Goal: Information Seeking & Learning: Learn about a topic

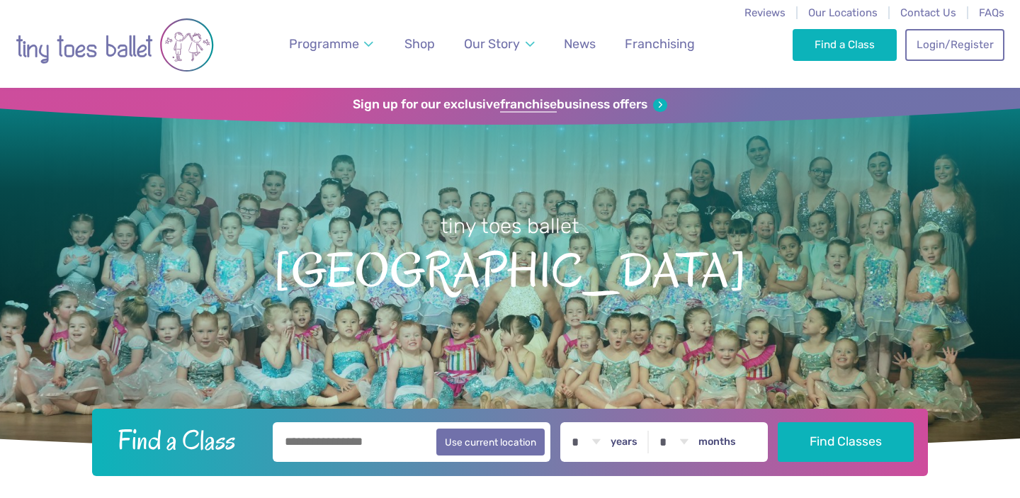
click at [588, 44] on span "News" at bounding box center [580, 43] width 32 height 15
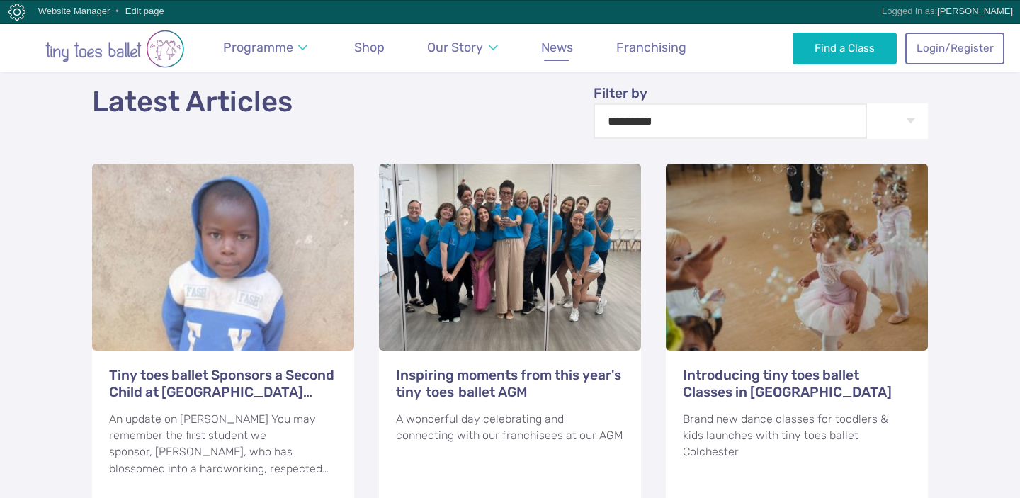
scroll to position [552, 0]
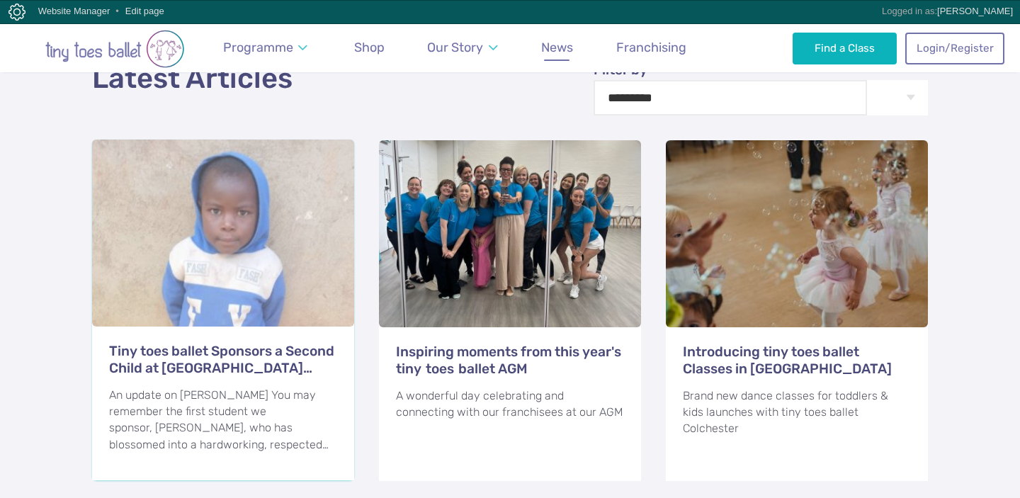
click at [218, 343] on h3 "Tiny toes ballet Sponsors a Second Child at [GEOGRAPHIC_DATA] [GEOGRAPHIC_DATA]" at bounding box center [223, 360] width 228 height 34
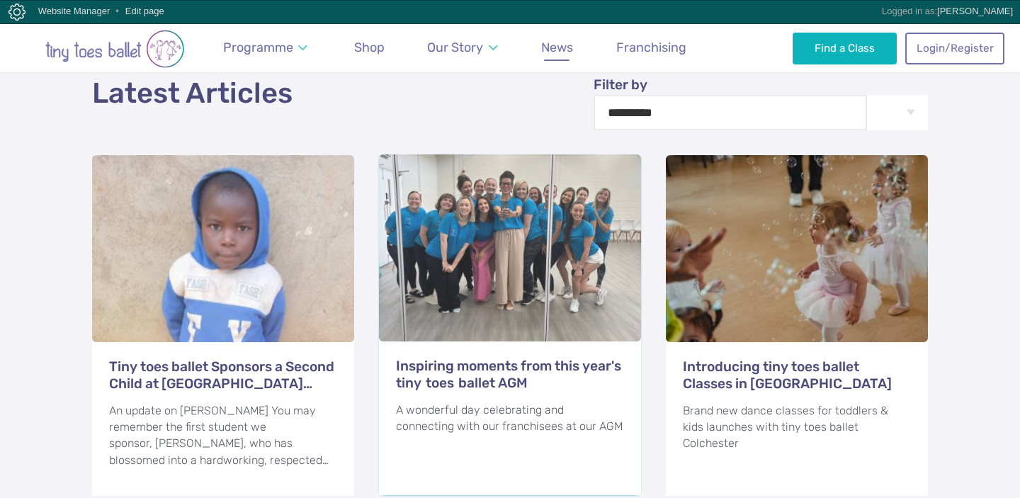
scroll to position [538, 0]
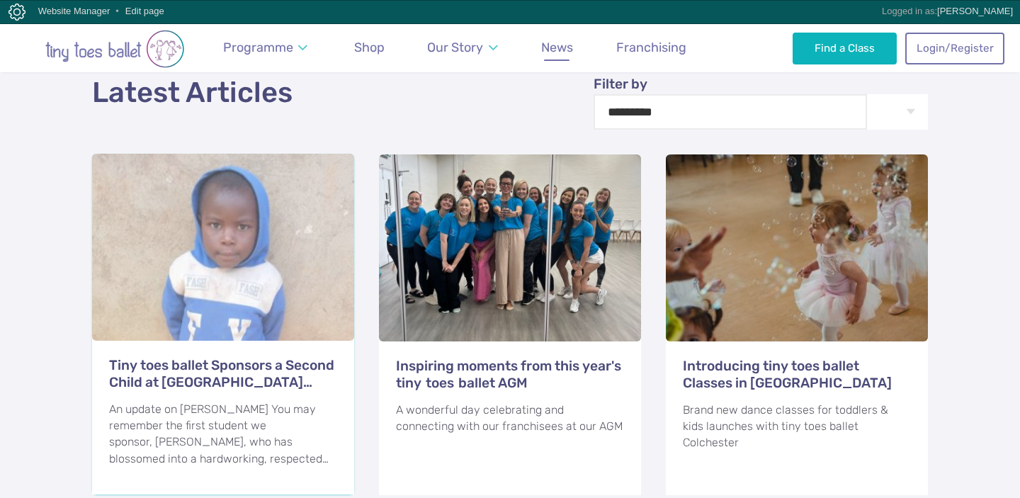
click at [237, 357] on h3 "Tiny toes ballet Sponsors a Second Child at Hope House Uganda" at bounding box center [223, 374] width 228 height 34
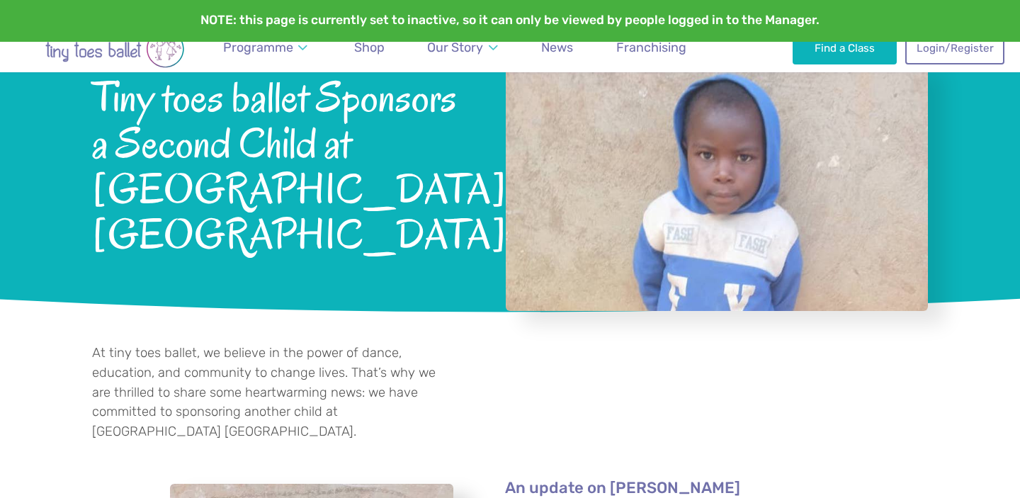
scroll to position [139, 0]
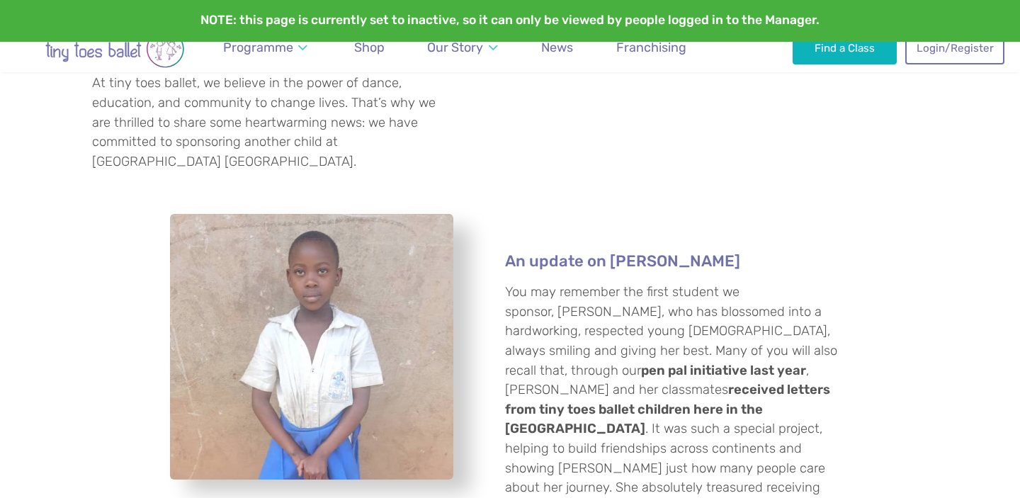
scroll to position [401, 0]
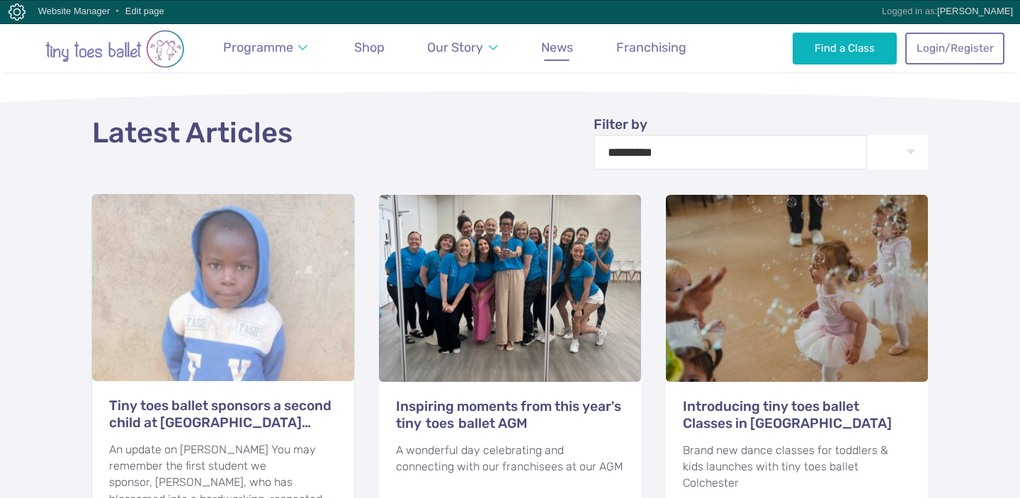
scroll to position [598, 0]
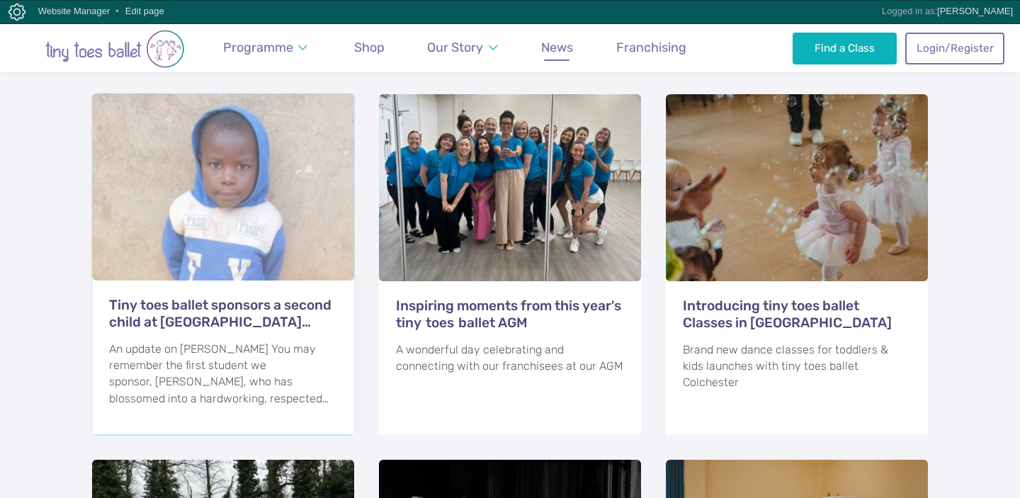
click at [237, 297] on h3 "Tiny toes ballet sponsors a second child at Hope House Uganda" at bounding box center [223, 314] width 228 height 34
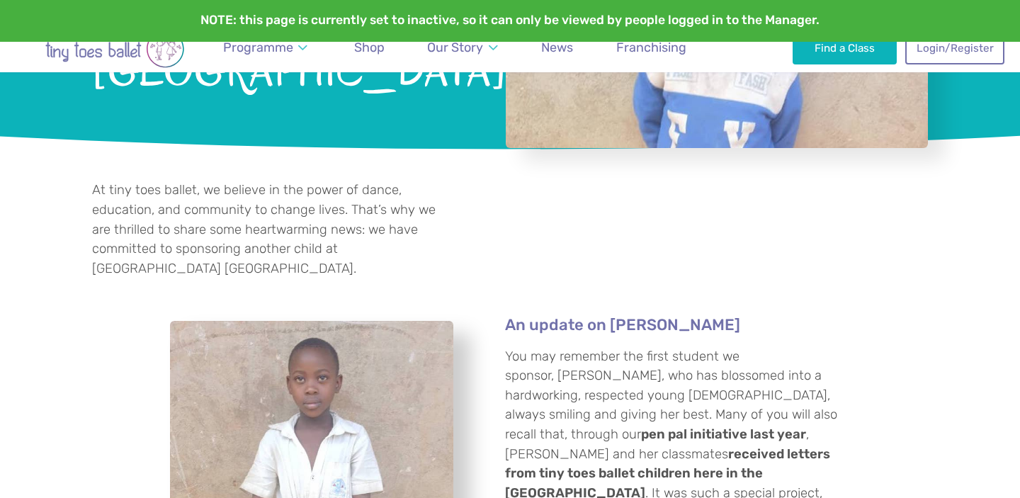
scroll to position [320, 0]
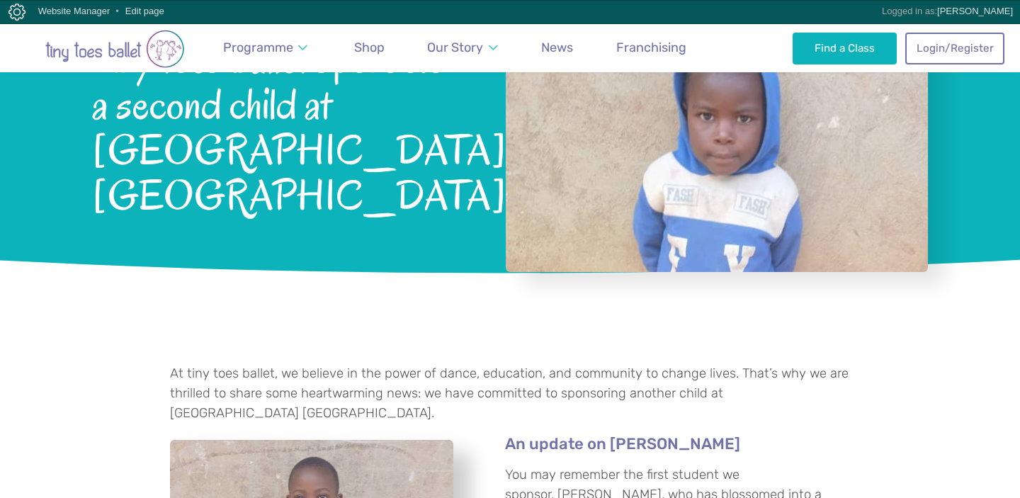
scroll to position [136, 0]
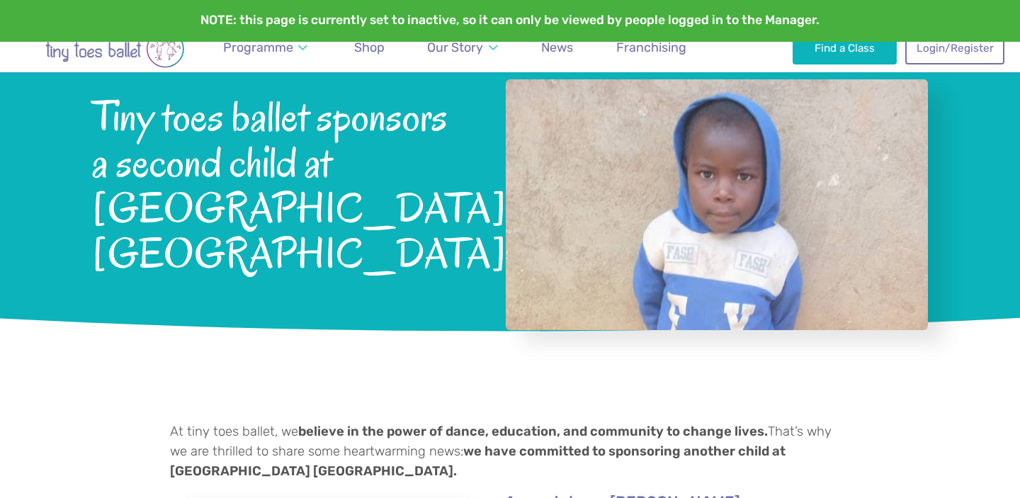
scroll to position [101, 0]
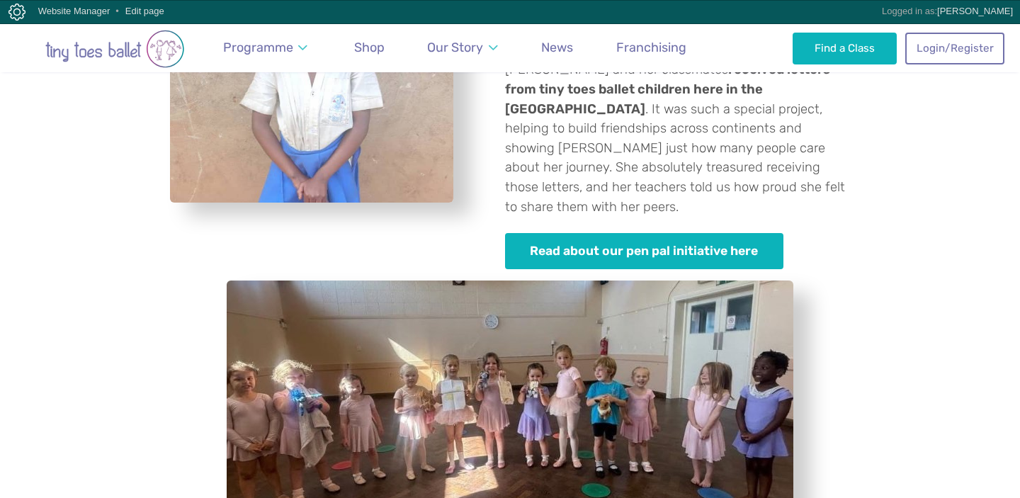
scroll to position [651, 0]
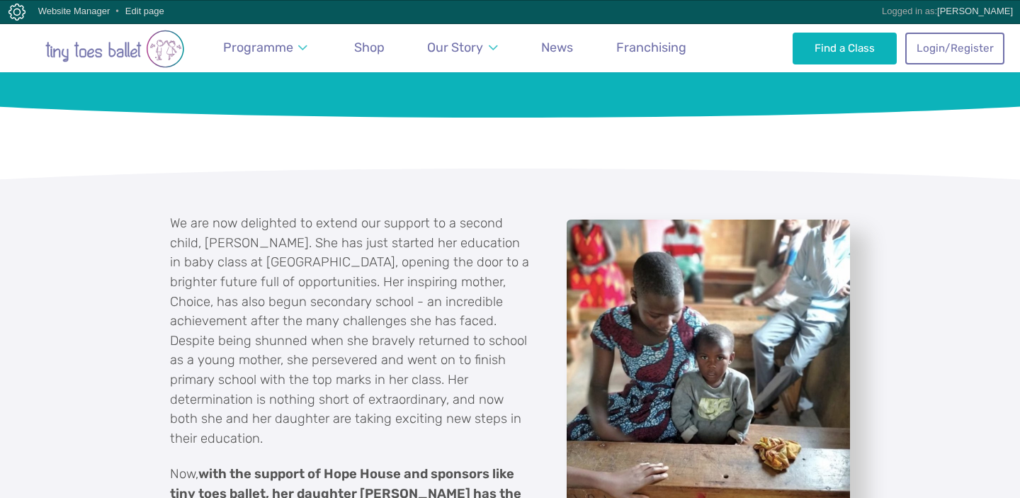
scroll to position [1346, 0]
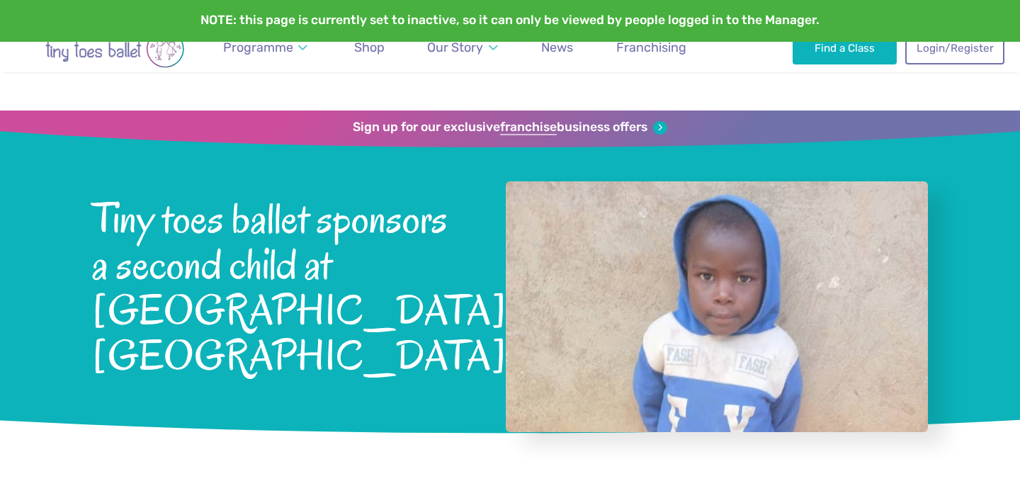
scroll to position [1346, 0]
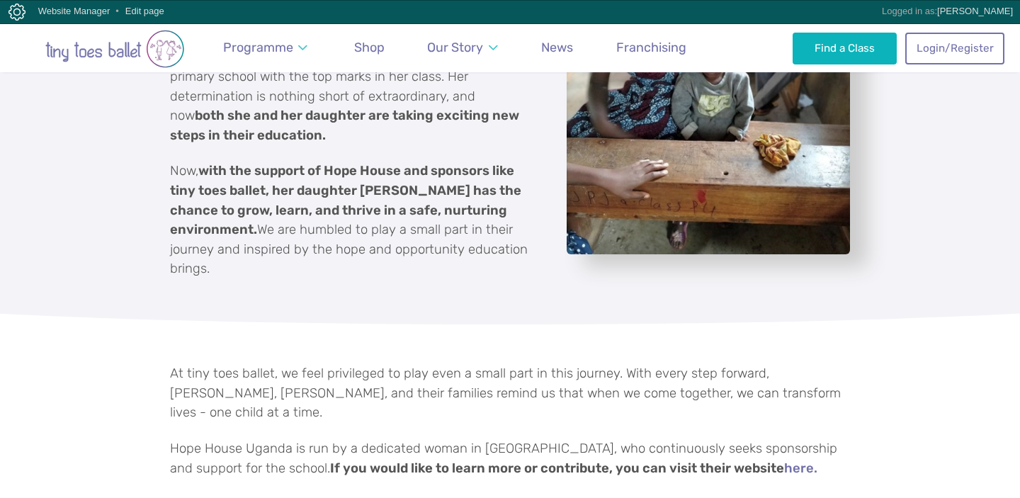
scroll to position [1639, 0]
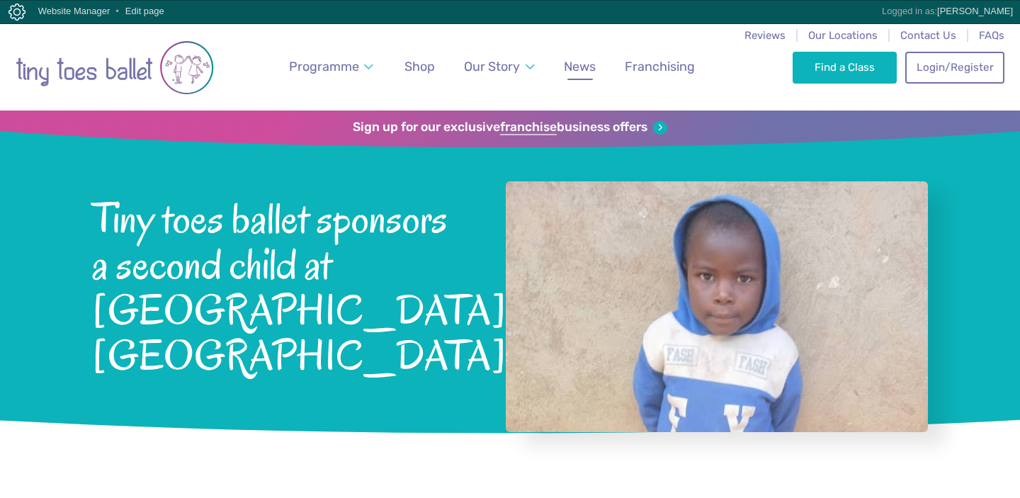
click at [577, 60] on span "News" at bounding box center [580, 66] width 32 height 15
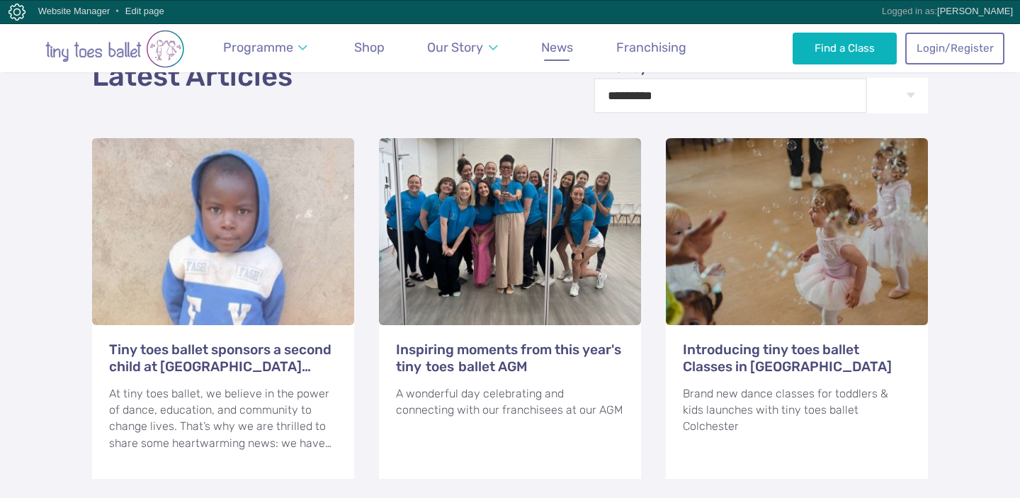
scroll to position [555, 0]
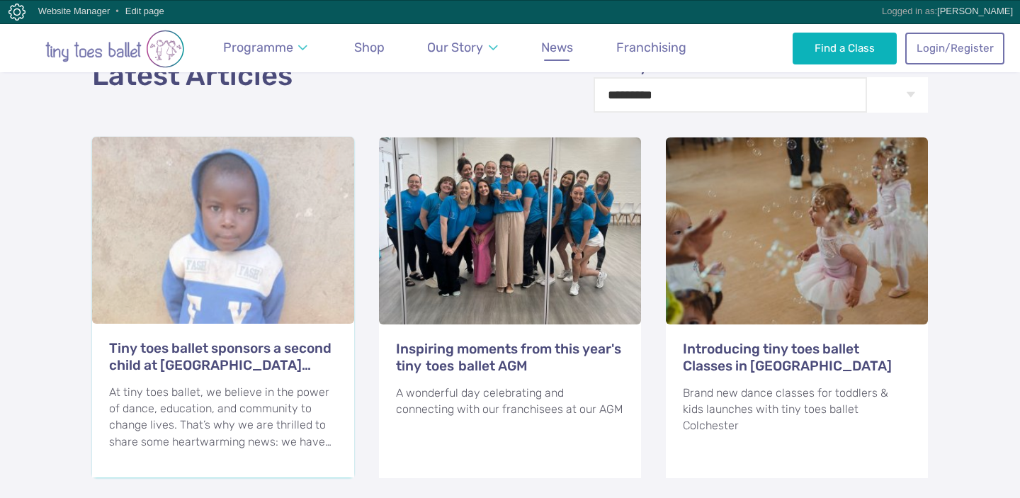
click at [193, 340] on h3 "Tiny toes ballet sponsors a second child at [GEOGRAPHIC_DATA] [GEOGRAPHIC_DATA]" at bounding box center [223, 357] width 228 height 34
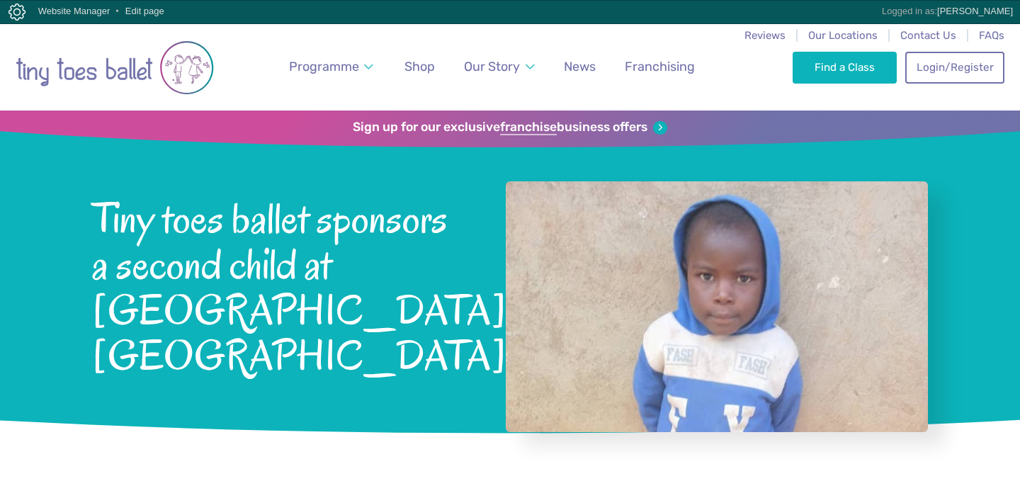
scroll to position [93, 0]
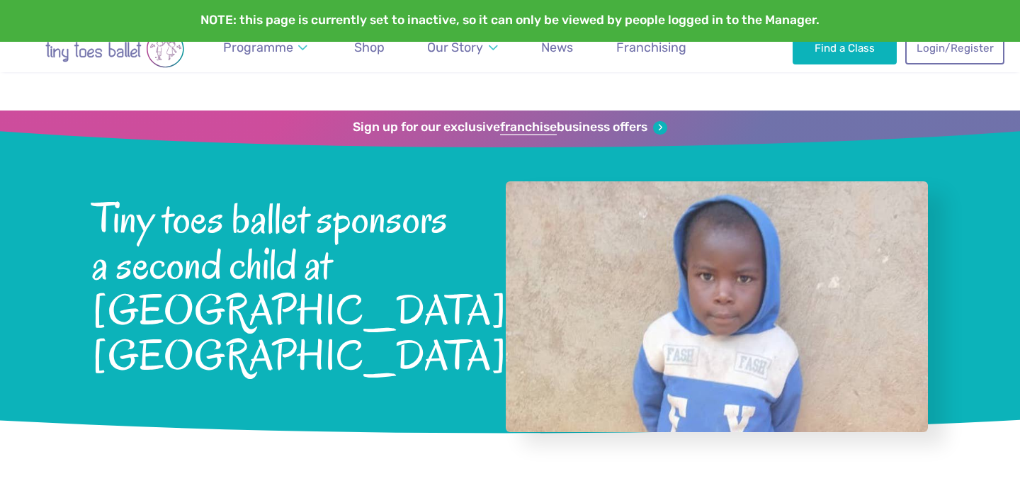
scroll to position [149, 0]
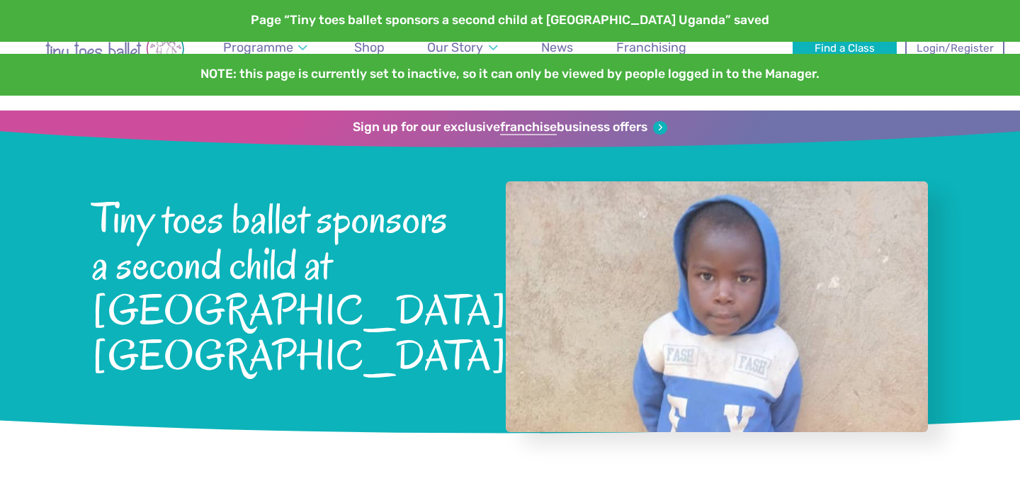
scroll to position [149, 0]
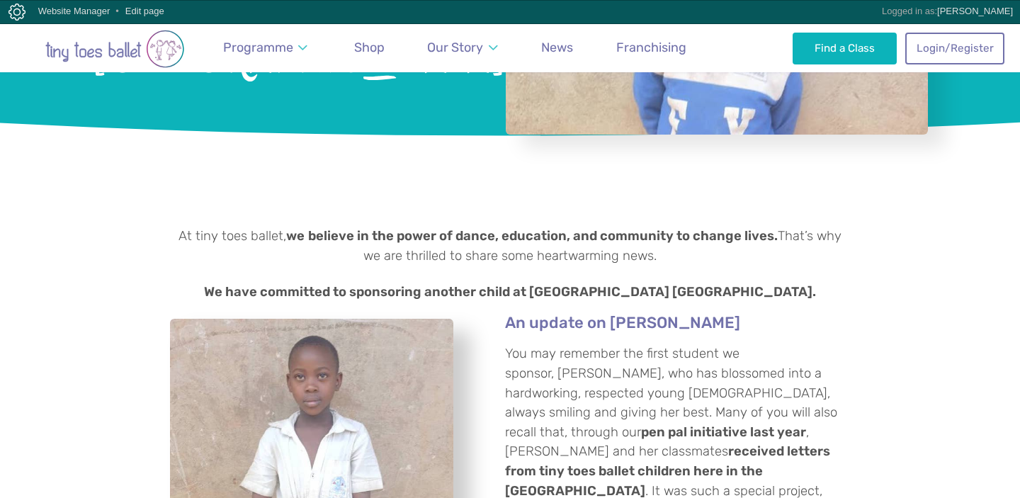
scroll to position [296, 0]
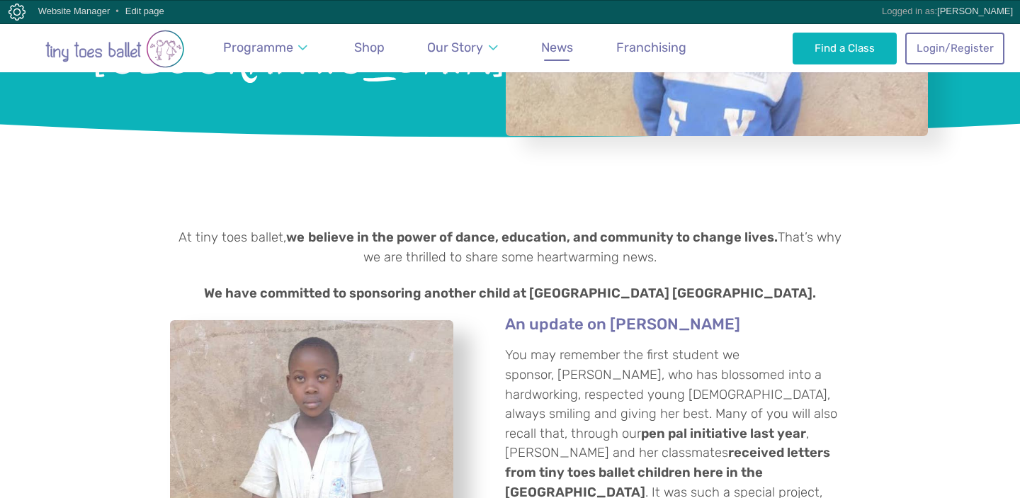
click at [565, 50] on span "News" at bounding box center [557, 47] width 32 height 15
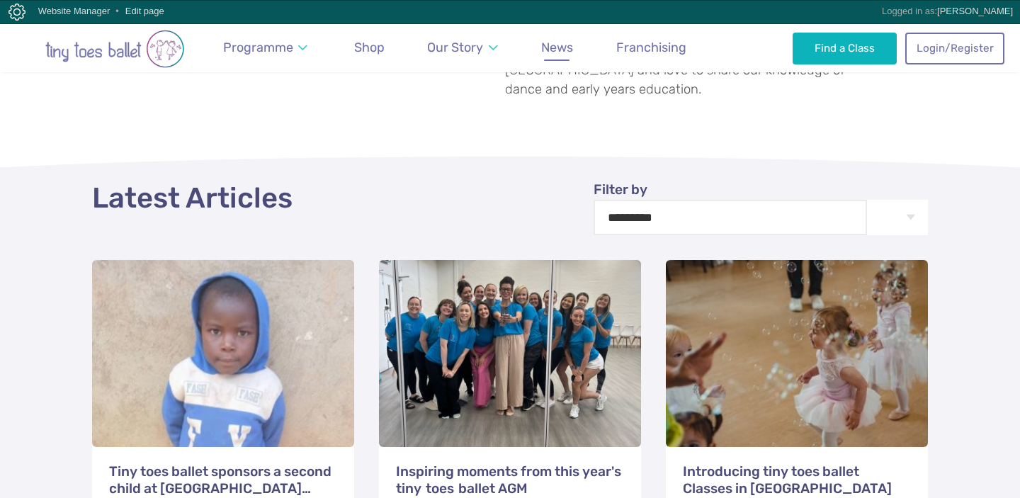
scroll to position [593, 0]
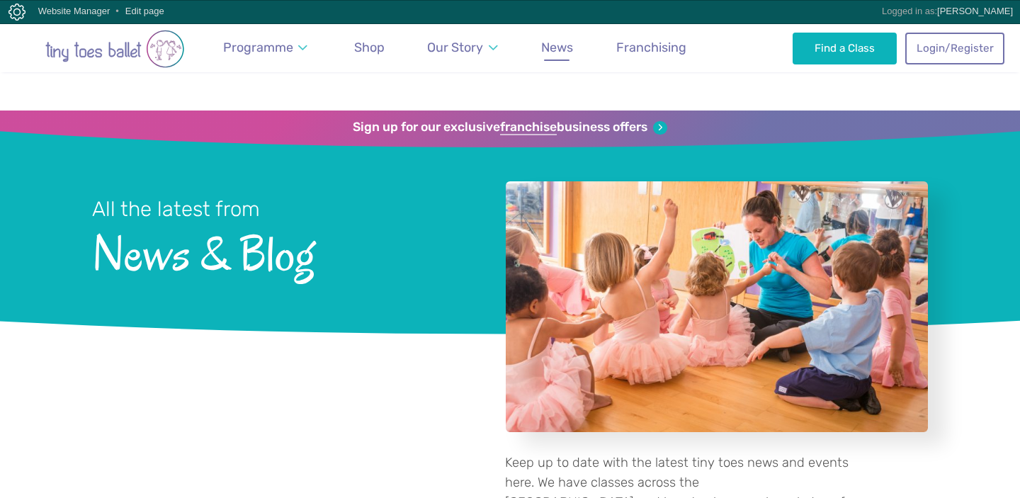
scroll to position [593, 0]
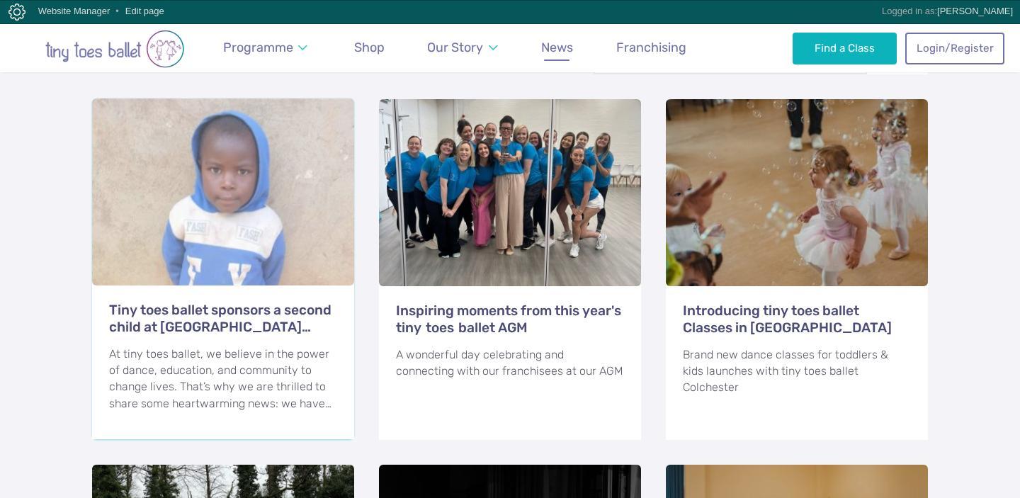
click at [193, 302] on h3 "Tiny toes ballet sponsors a second child at [GEOGRAPHIC_DATA] [GEOGRAPHIC_DATA]" at bounding box center [223, 319] width 228 height 34
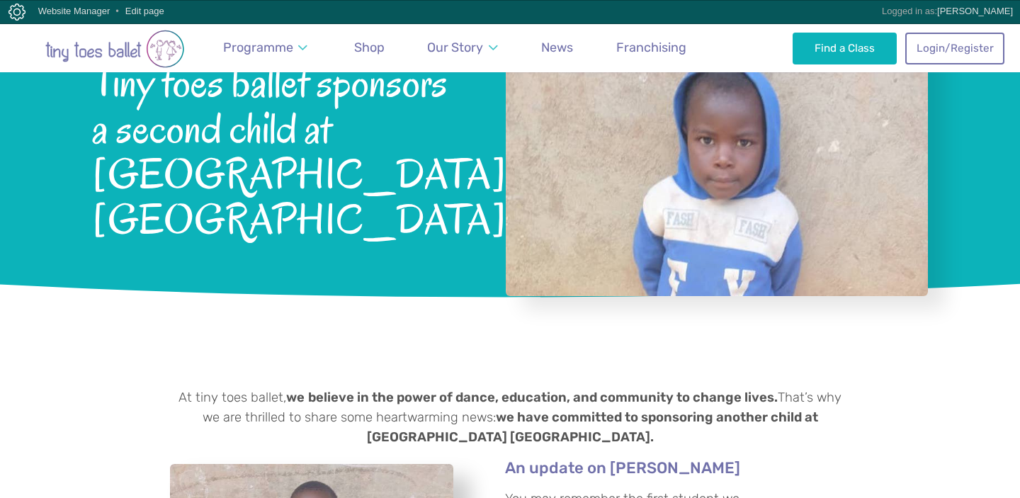
scroll to position [120, 0]
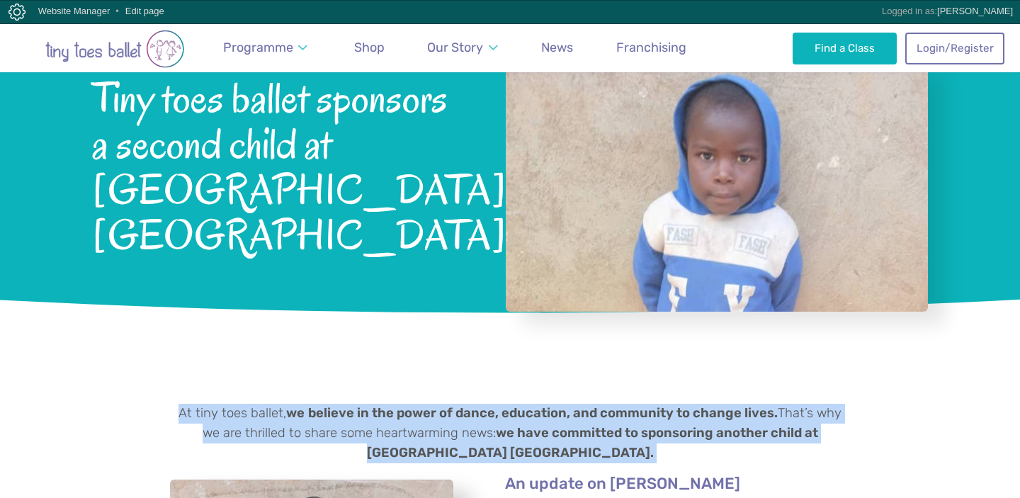
drag, startPoint x: 547, startPoint y: 407, endPoint x: 167, endPoint y: 358, distance: 383.0
copy p "At tiny toes ballet, we believe in the power of dance, education, and community…"
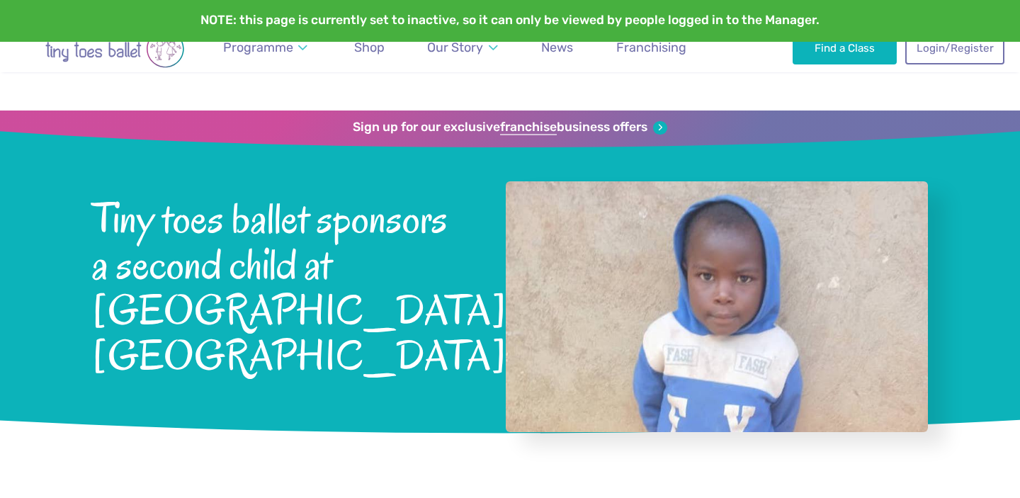
scroll to position [120, 0]
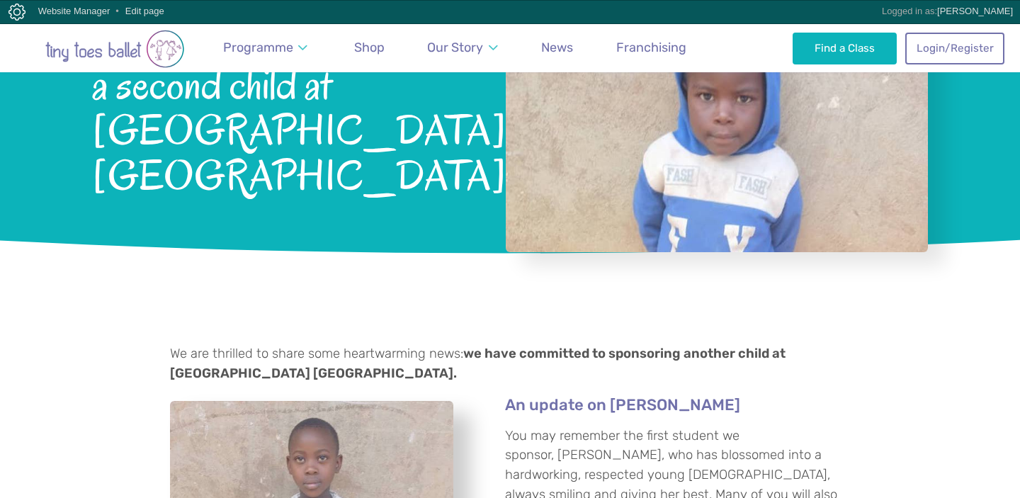
scroll to position [111, 0]
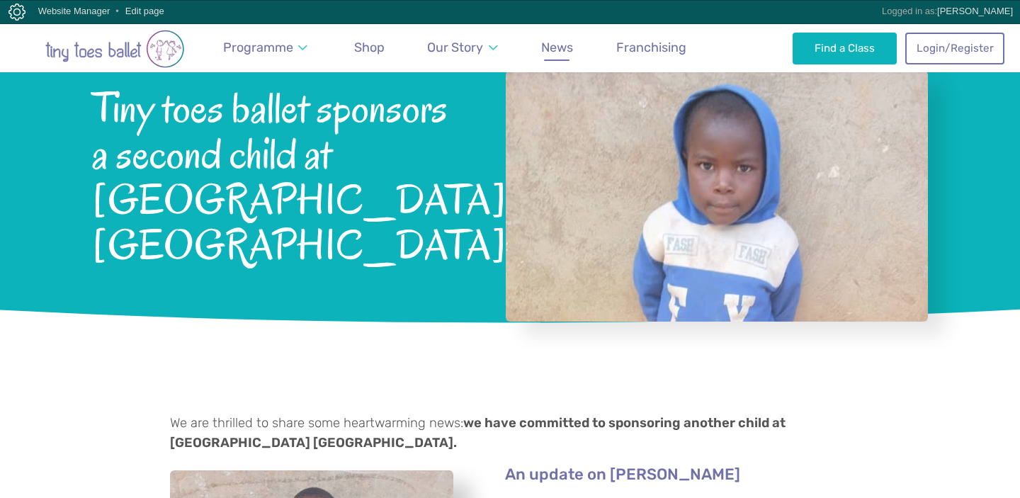
click at [559, 44] on span "News" at bounding box center [557, 47] width 32 height 15
click at [553, 46] on span "News" at bounding box center [557, 47] width 32 height 15
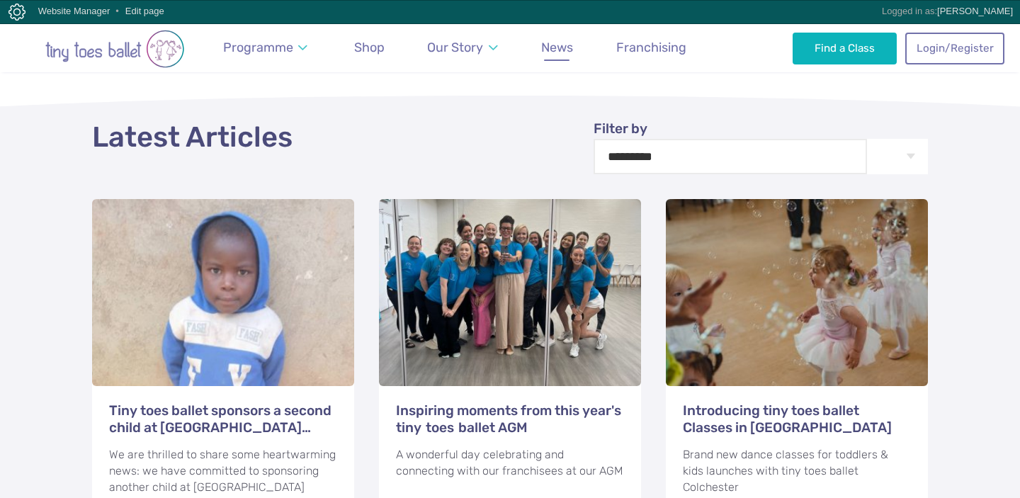
scroll to position [524, 0]
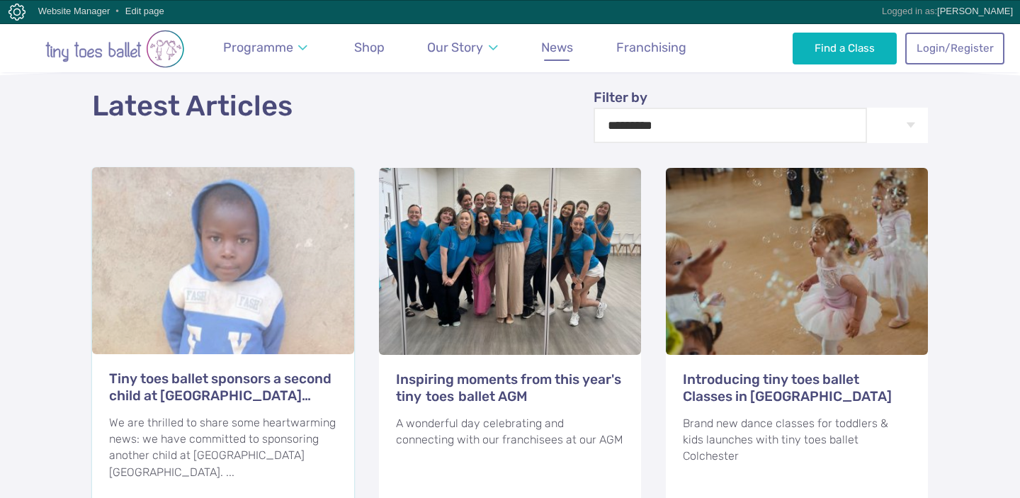
click at [248, 371] on h3 "Tiny toes ballet sponsors a second child at [GEOGRAPHIC_DATA] [GEOGRAPHIC_DATA]" at bounding box center [223, 388] width 228 height 34
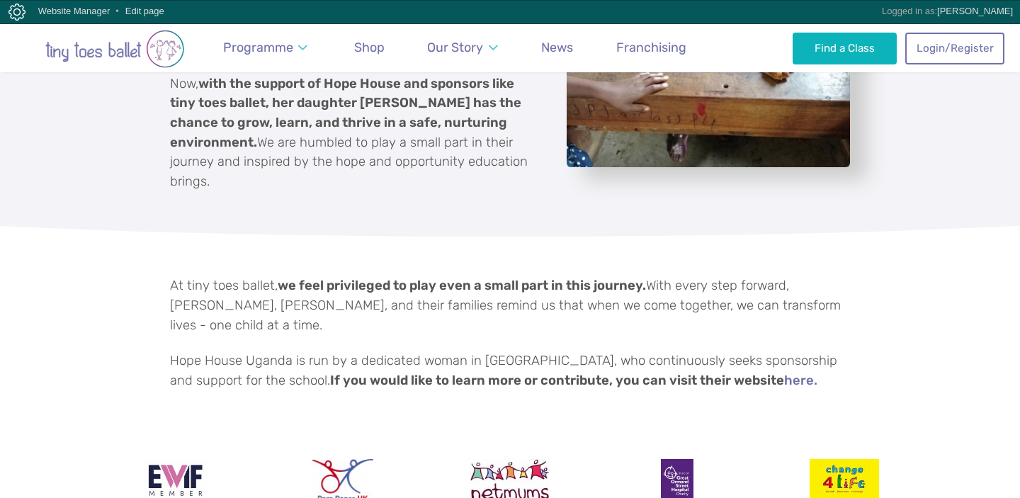
scroll to position [1707, 0]
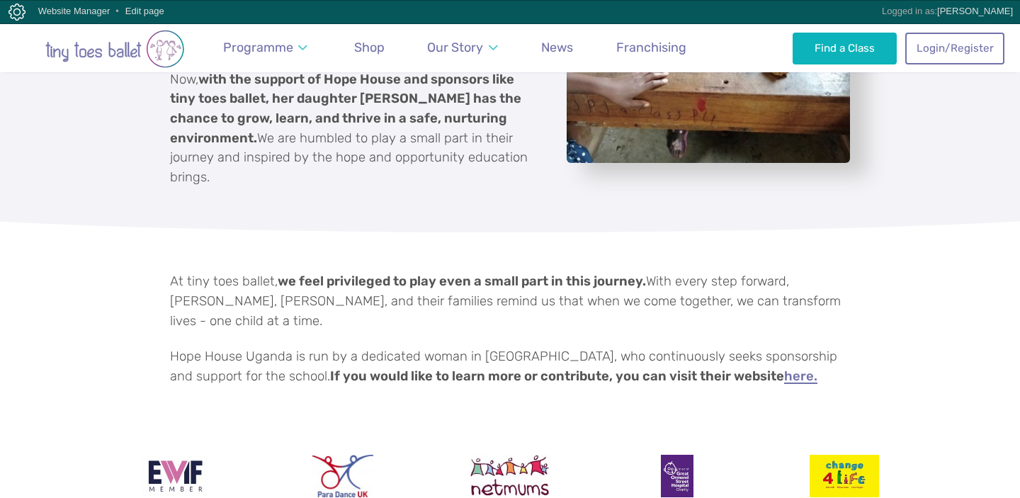
click at [784, 370] on link "here." at bounding box center [800, 377] width 33 height 14
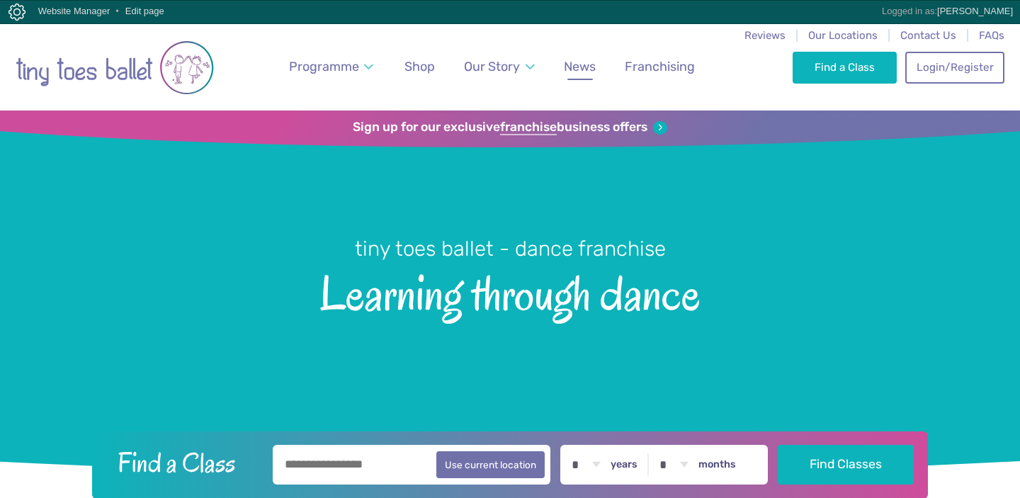
click at [589, 67] on span "News" at bounding box center [580, 66] width 32 height 15
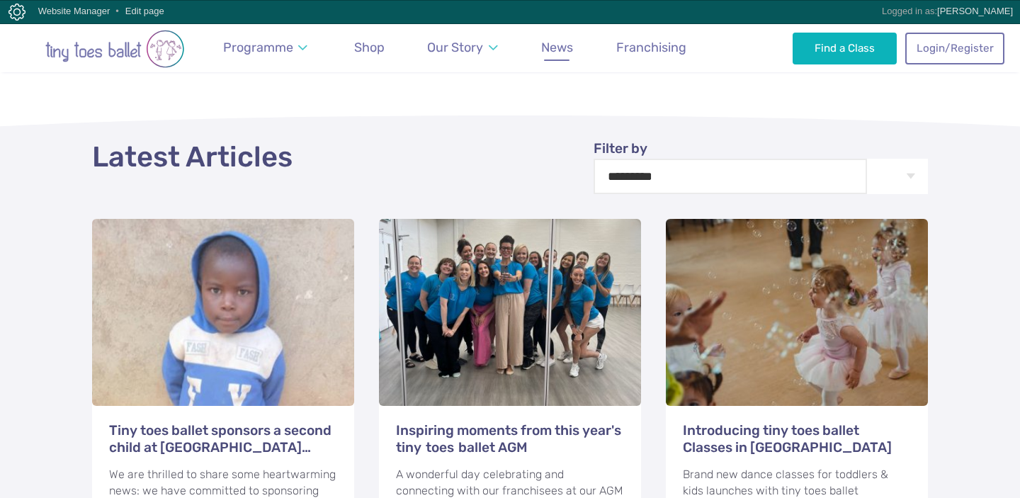
scroll to position [499, 0]
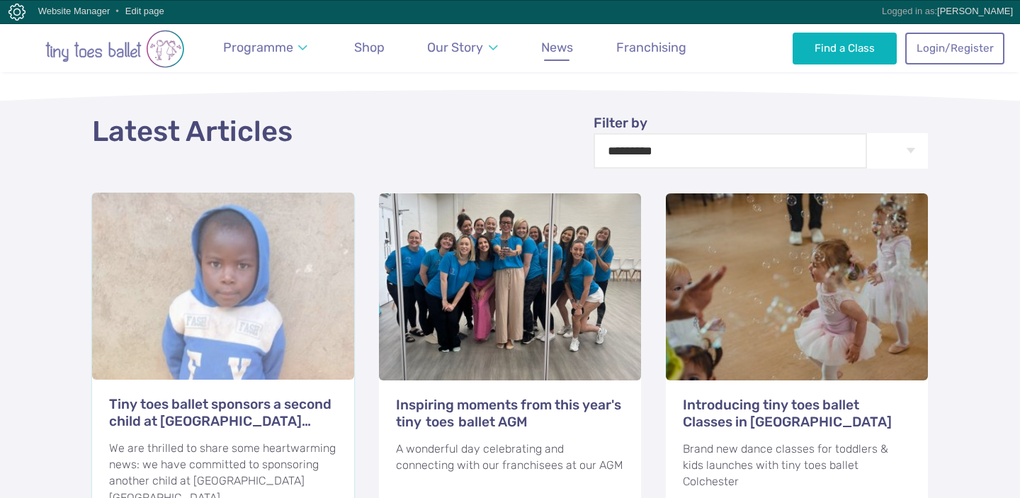
click at [255, 348] on div at bounding box center [223, 286] width 262 height 187
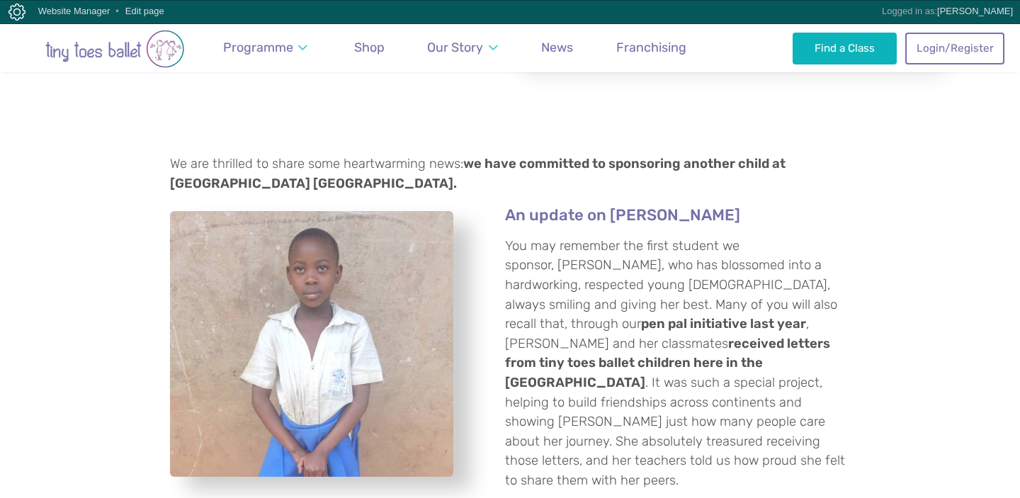
scroll to position [368, 0]
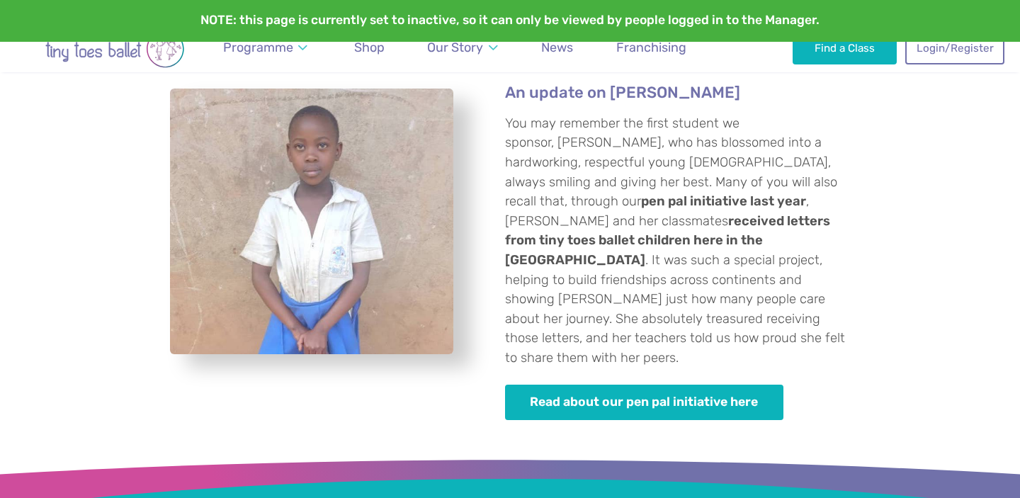
scroll to position [402, 0]
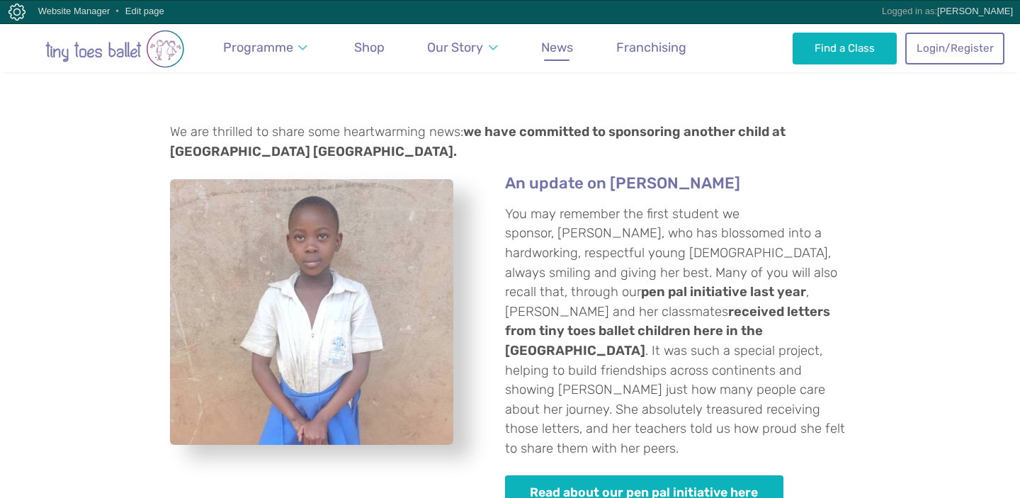
click at [548, 47] on span "News" at bounding box center [557, 47] width 32 height 15
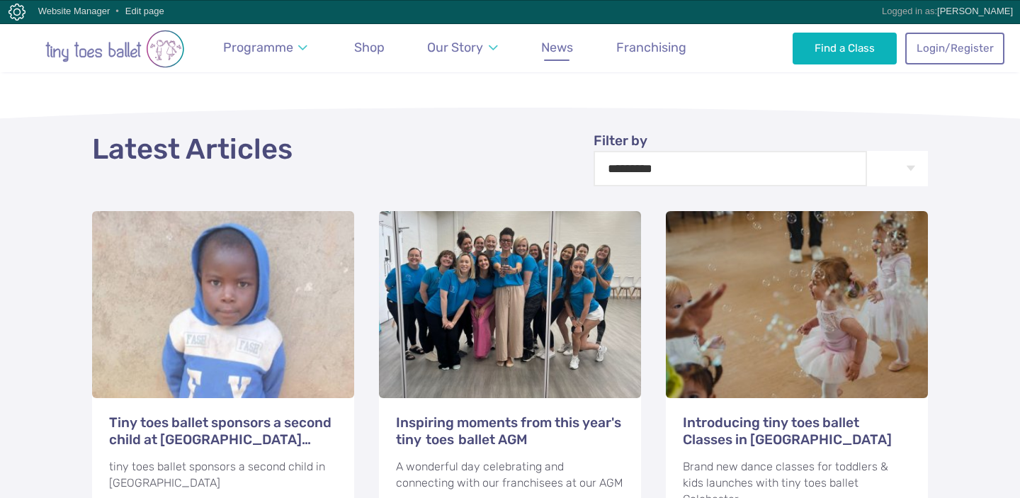
scroll to position [545, 0]
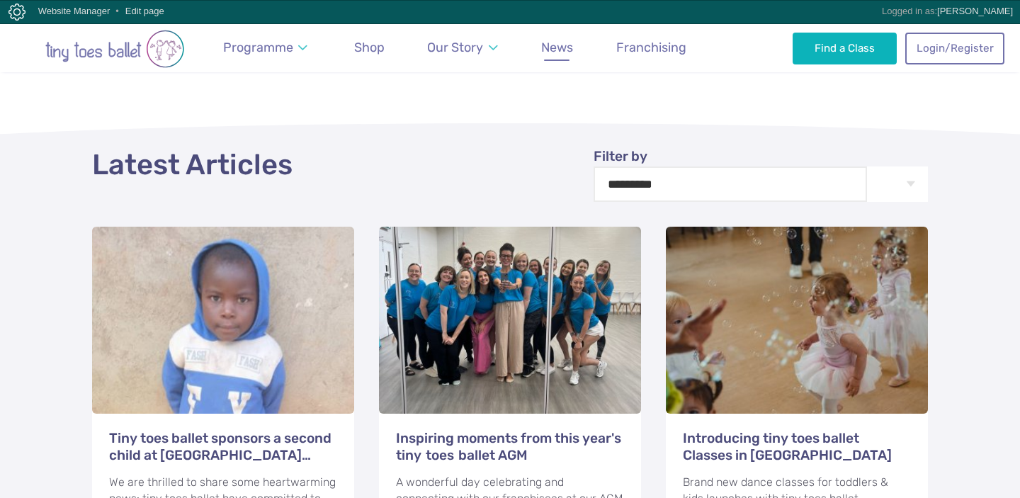
scroll to position [498, 0]
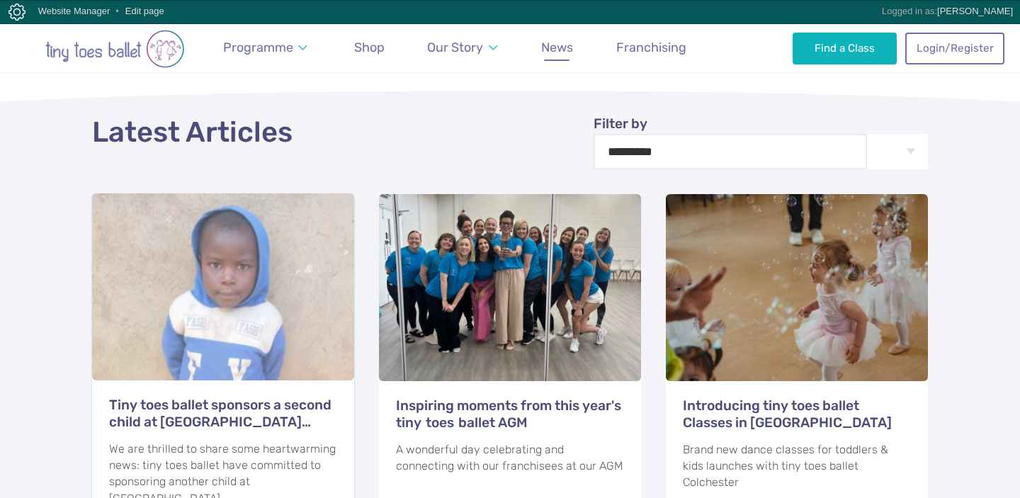
click at [264, 397] on h3 "Tiny toes ballet sponsors a second child at [GEOGRAPHIC_DATA] [GEOGRAPHIC_DATA]" at bounding box center [223, 414] width 228 height 34
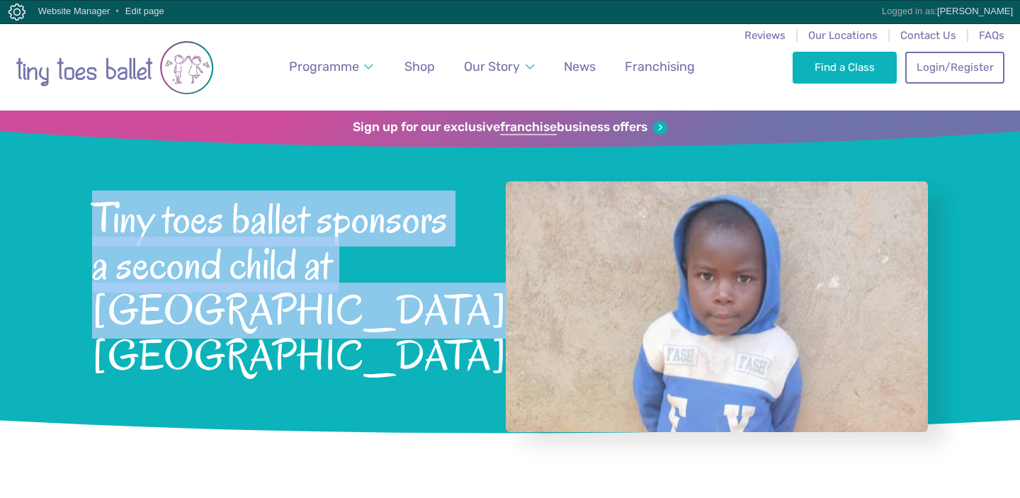
drag, startPoint x: 332, startPoint y: 317, endPoint x: 90, endPoint y: 221, distance: 260.1
click at [90, 221] on div "Sign up for our exclusive franchise business offers Tiny toes ballet sponsors a…" at bounding box center [510, 279] width 1020 height 337
copy span "Tiny toes ballet sponsors a second child at [GEOGRAPHIC_DATA] [GEOGRAPHIC_DATA]"
